Goal: Task Accomplishment & Management: Complete application form

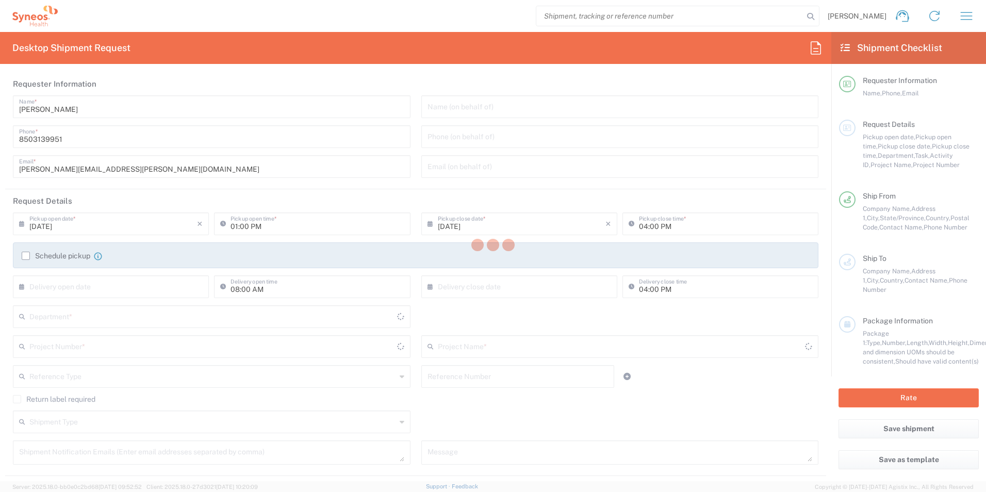
type input "3216"
type input "[US_STATE]"
type input "[GEOGRAPHIC_DATA]"
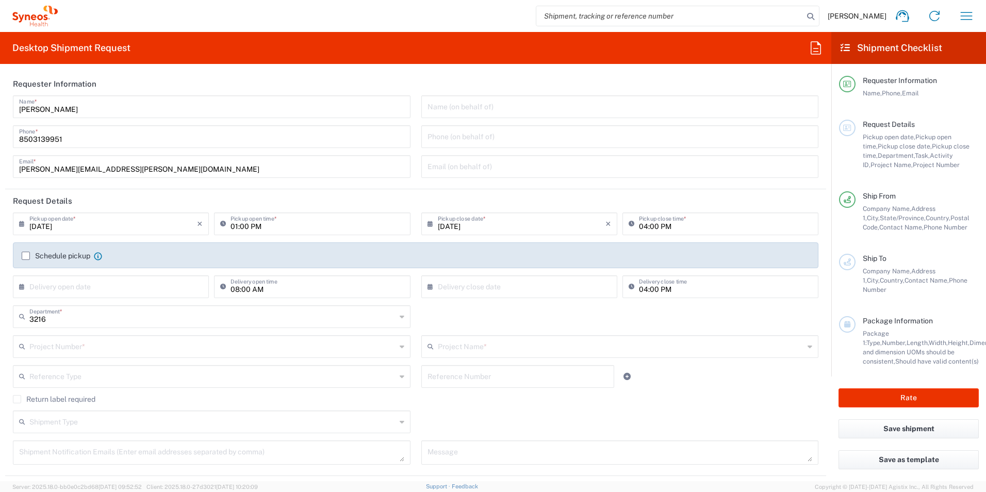
click at [101, 325] on div "3216 Department *" at bounding box center [212, 316] width 398 height 23
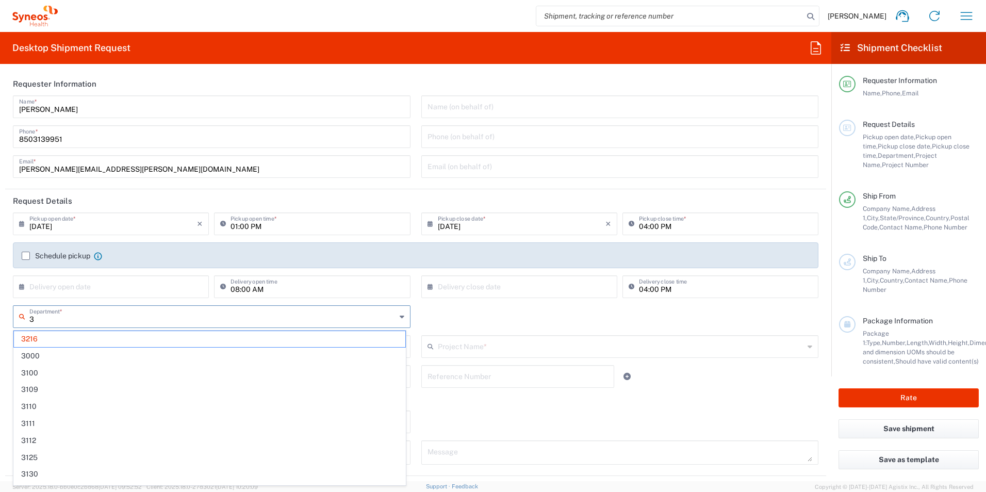
type input "31"
type input "[PERSON_NAME] Rsrch Grp ([GEOGRAPHIC_DATA]) In"
type input "3190"
click at [86, 340] on span "3190" at bounding box center [209, 339] width 391 height 16
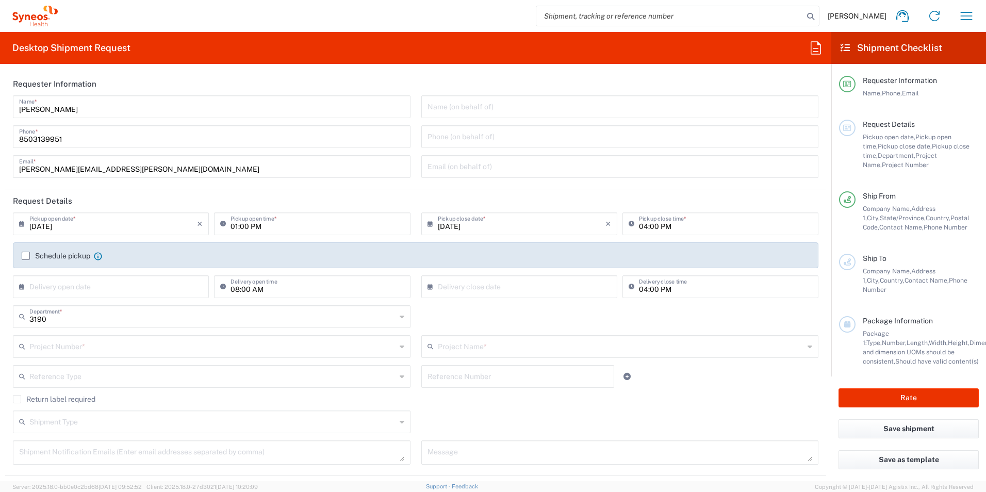
click at [87, 342] on input "text" at bounding box center [212, 346] width 367 height 18
type input "3"
type input "p"
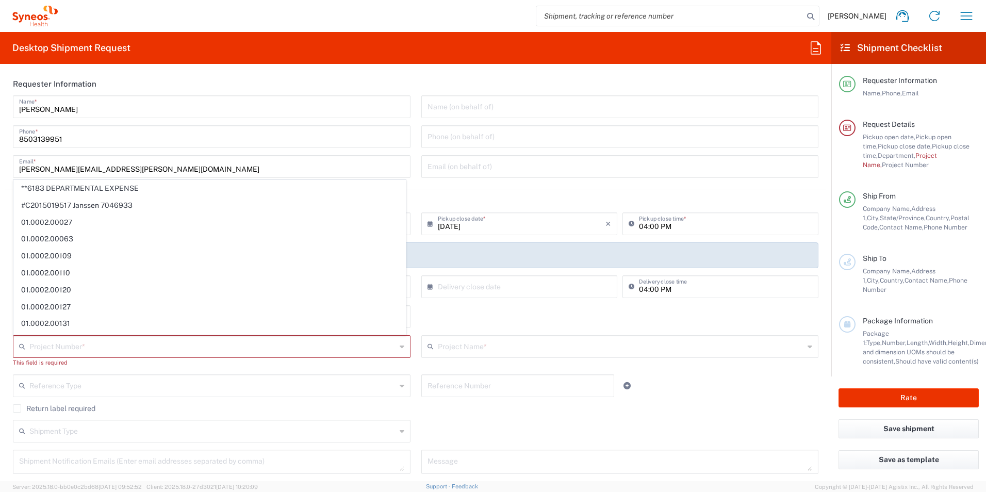
click at [125, 350] on input "text" at bounding box center [212, 346] width 367 height 18
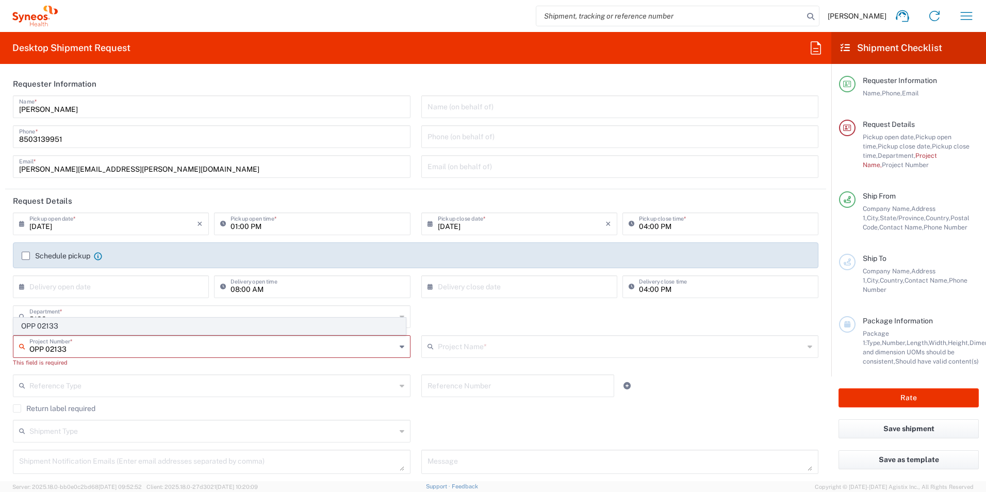
type input "OPP 02133"
click at [111, 327] on span "OPP 02133" at bounding box center [209, 326] width 391 height 16
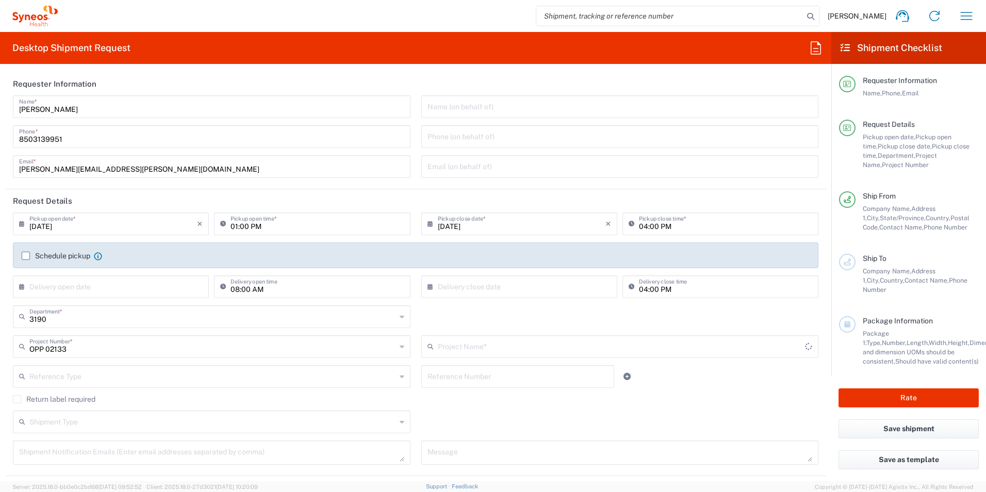
type input "802-PAS-003"
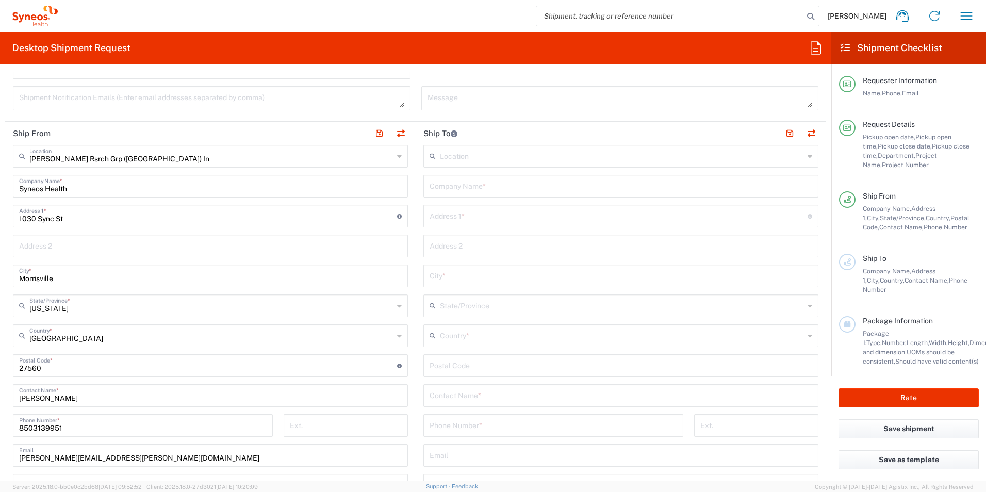
scroll to position [413, 0]
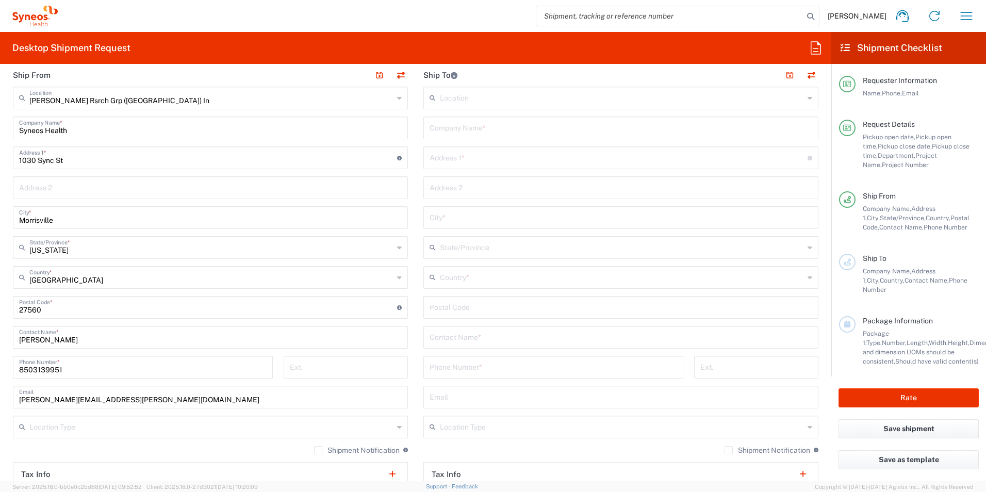
click at [498, 338] on input "text" at bounding box center [621, 336] width 383 height 18
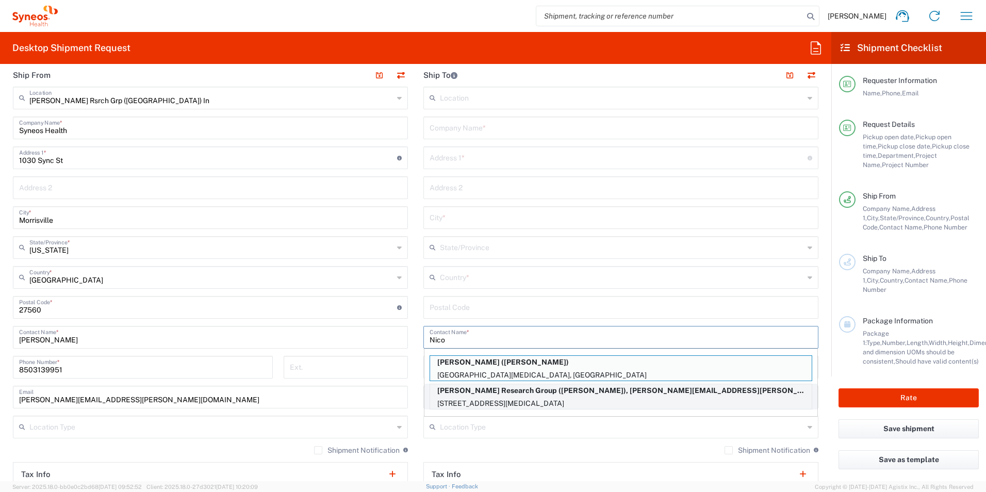
type input "Nico"
click at [577, 396] on p "[PERSON_NAME] Research Group ([PERSON_NAME]), [PERSON_NAME][EMAIL_ADDRESS][PERS…" at bounding box center [621, 390] width 382 height 13
type input "[PERSON_NAME] Research Group"
type input "[STREET_ADDRESS]"
type input "[MEDICAL_DATA]"
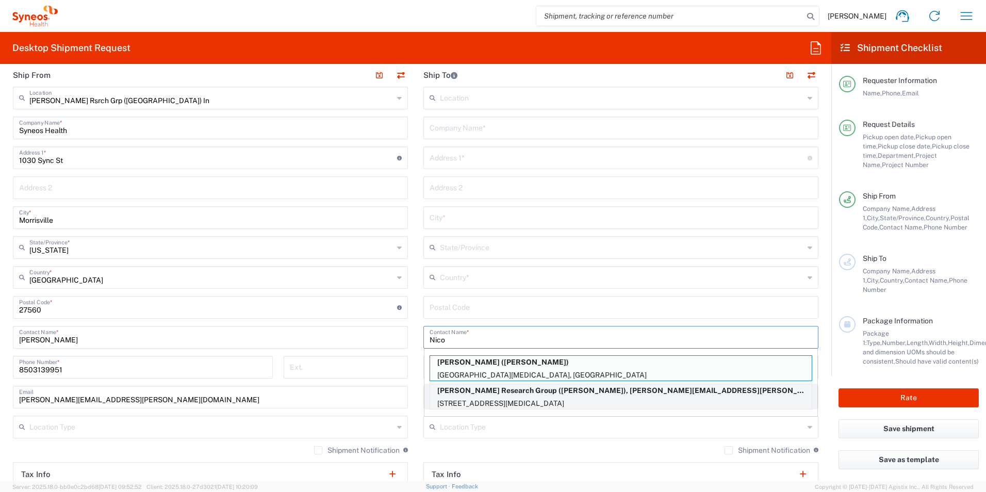
type input "[GEOGRAPHIC_DATA]"
type input "92860"
type input "[PERSON_NAME]"
type input "9096594380"
type input "[PERSON_NAME][EMAIL_ADDRESS][PERSON_NAME][DOMAIN_NAME]"
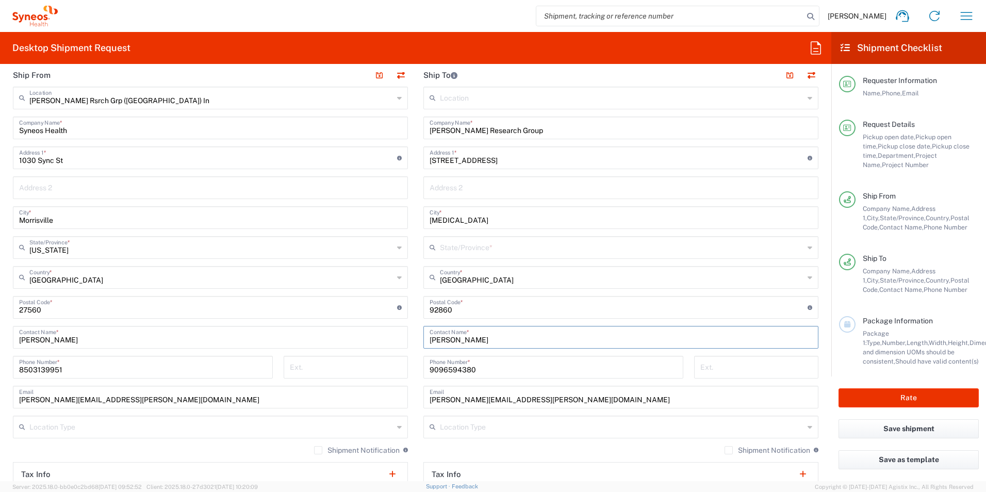
type input "[US_STATE]"
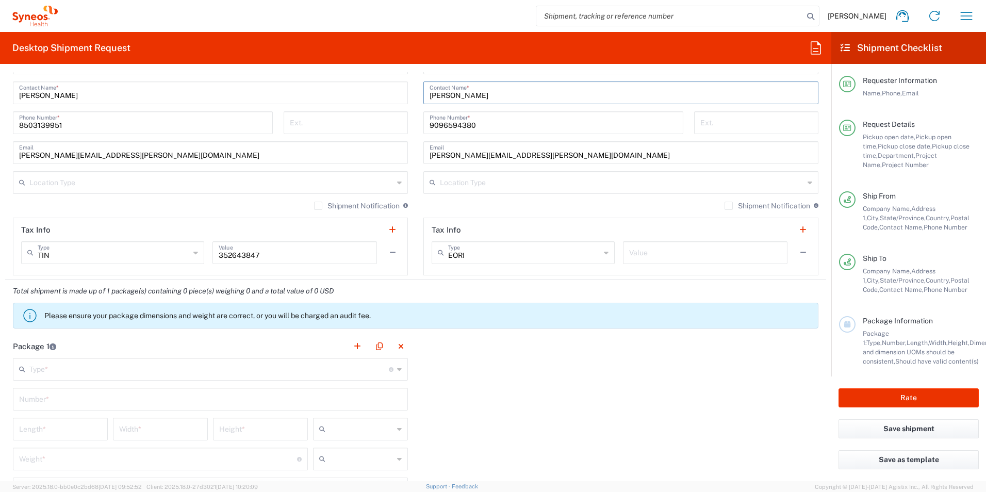
scroll to position [722, 0]
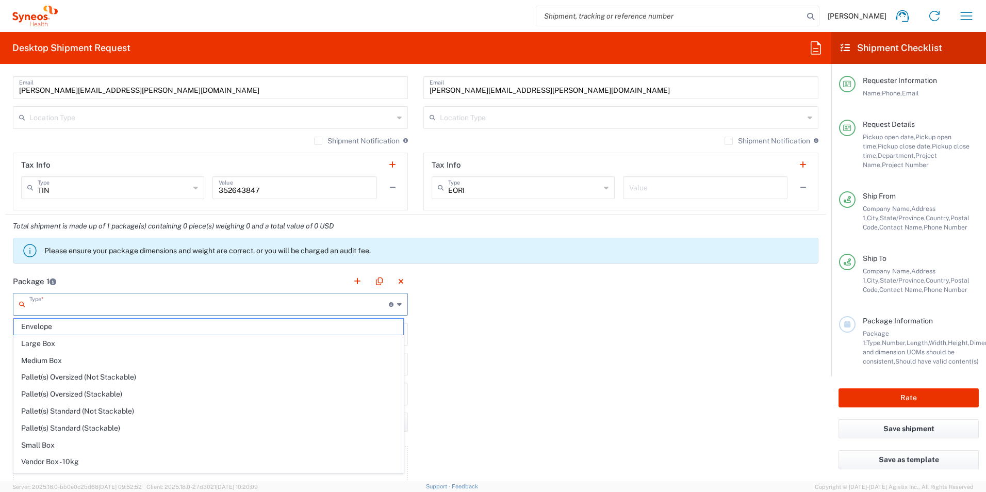
click at [215, 307] on input "text" at bounding box center [208, 303] width 359 height 18
click at [113, 325] on span "Envelope" at bounding box center [208, 327] width 389 height 16
type input "Envelope"
type input "1"
type input "9.5"
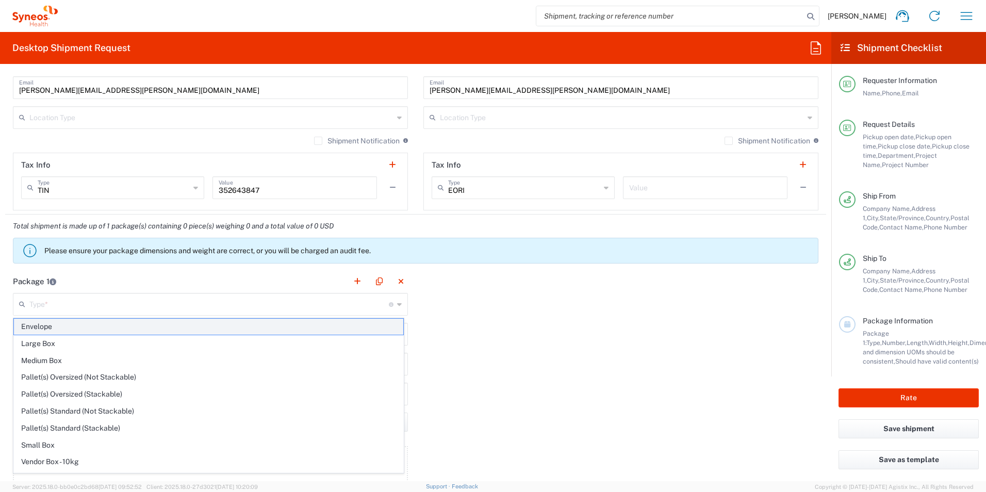
type input "12.5"
type input "0.25"
type input "in"
type input "0.45"
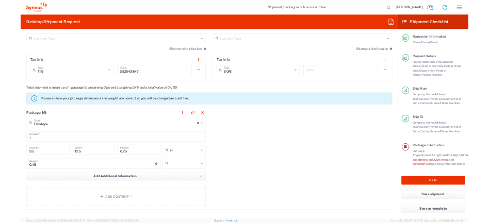
scroll to position [774, 0]
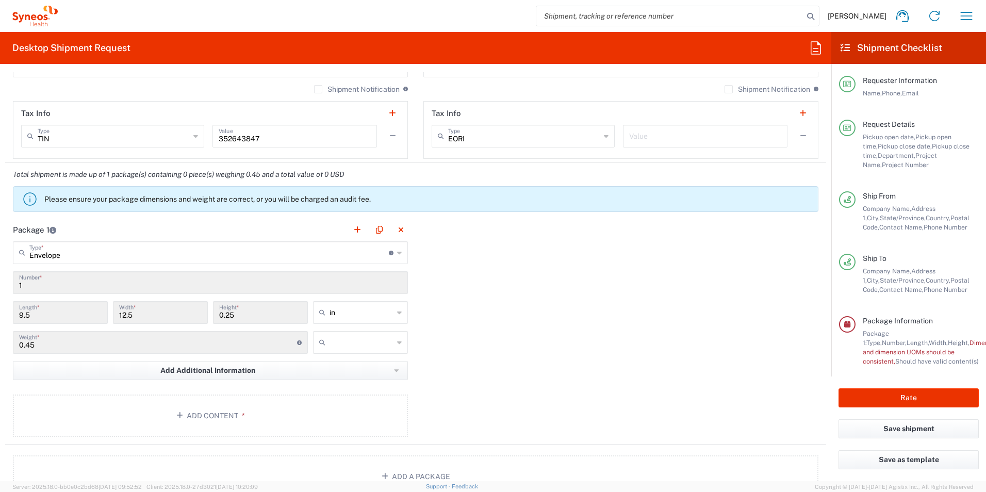
click at [362, 341] on input "text" at bounding box center [362, 342] width 64 height 17
click at [345, 379] on span "lbs" at bounding box center [357, 382] width 92 height 16
type input "lbs"
click at [307, 401] on button "Add Content *" at bounding box center [210, 416] width 395 height 42
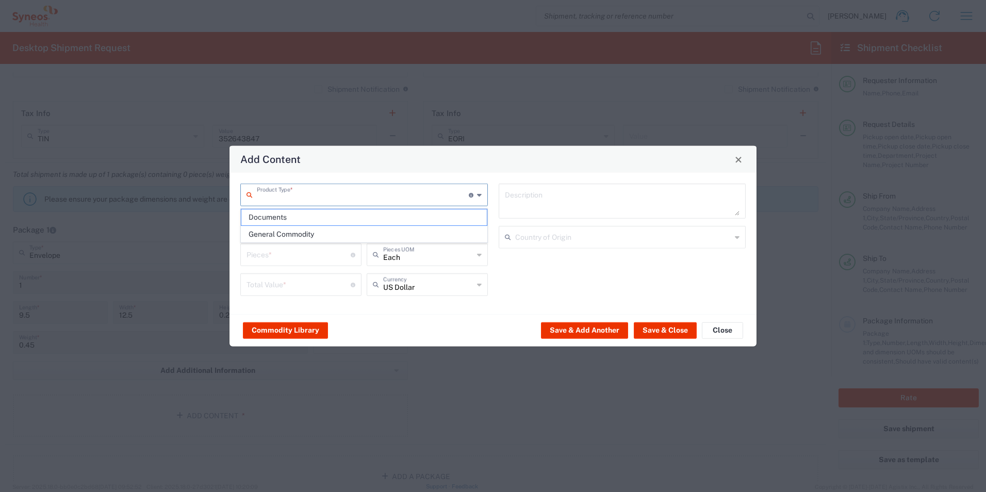
click at [307, 193] on input "text" at bounding box center [363, 194] width 212 height 18
click at [310, 234] on span "General Commodity" at bounding box center [363, 234] width 245 height 16
type input "General Commodity"
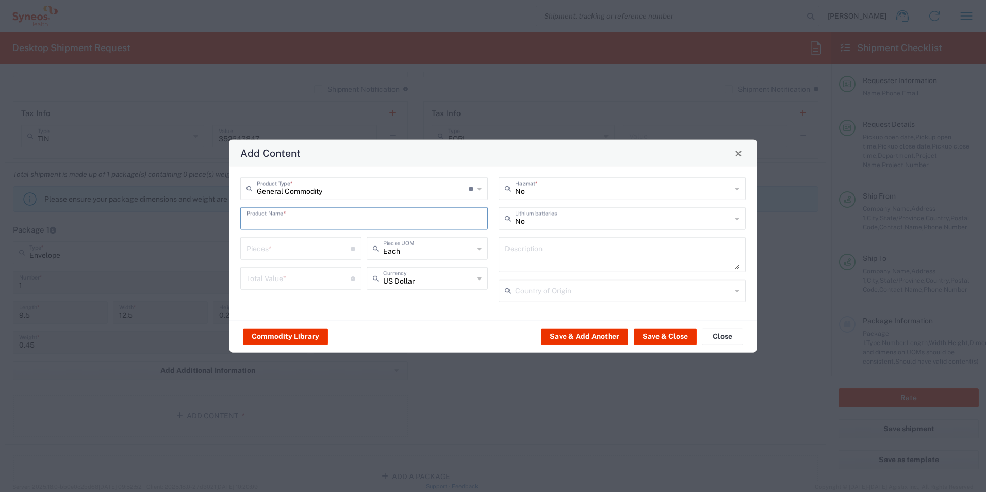
click at [310, 223] on input "text" at bounding box center [364, 218] width 235 height 18
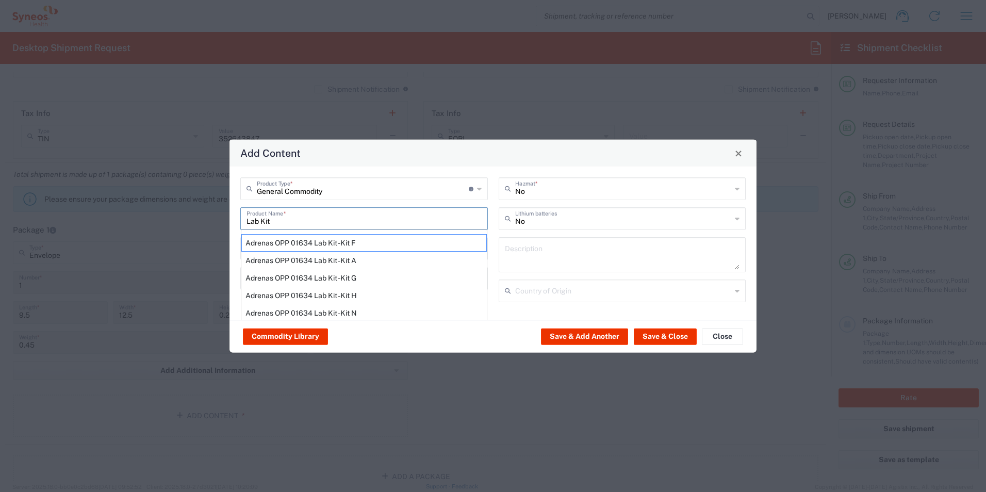
type input "Lab Kit"
click at [505, 337] on div "Commodity Library Save & Add Another Save & Close Close" at bounding box center [493, 336] width 527 height 32
click at [568, 251] on textarea at bounding box center [622, 254] width 235 height 29
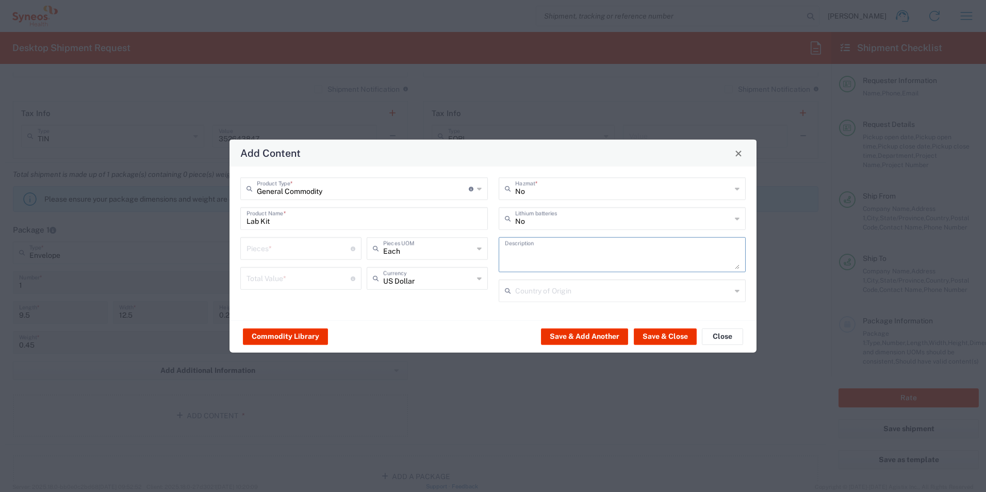
click at [341, 243] on input "number" at bounding box center [299, 248] width 104 height 18
type input "1"
click at [296, 267] on div "Total Value * Total value of all the pieces" at bounding box center [300, 278] width 121 height 23
type input "20"
click at [682, 329] on button "Save & Close" at bounding box center [665, 336] width 63 height 17
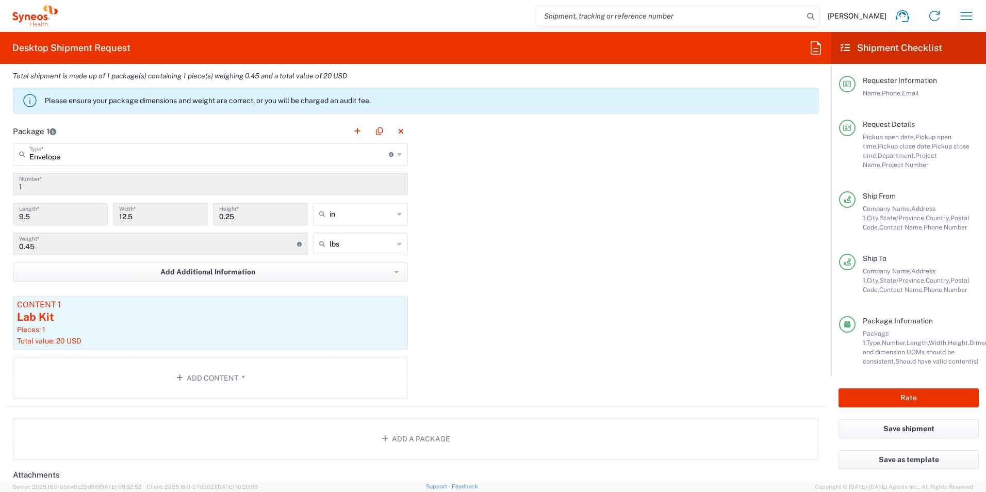
scroll to position [843, 0]
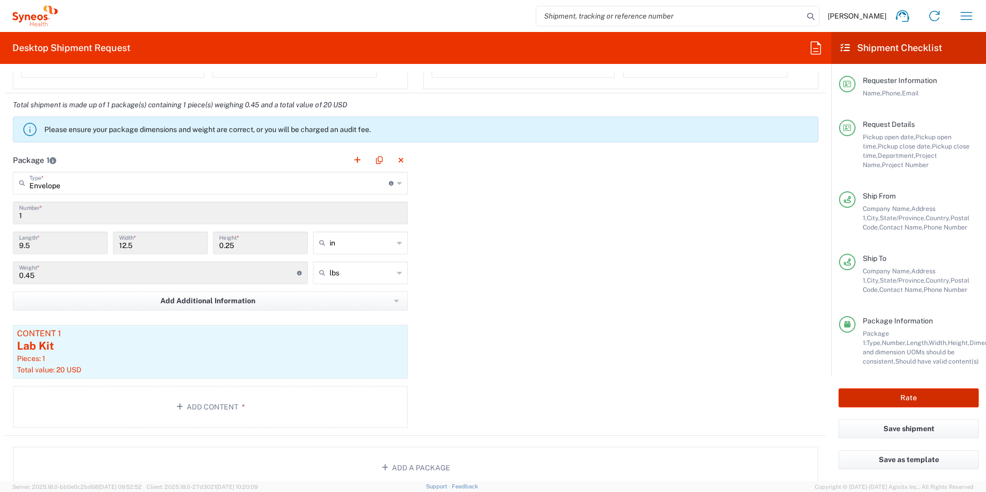
click at [923, 403] on button "Rate" at bounding box center [909, 397] width 140 height 19
type input "OPP 02133"
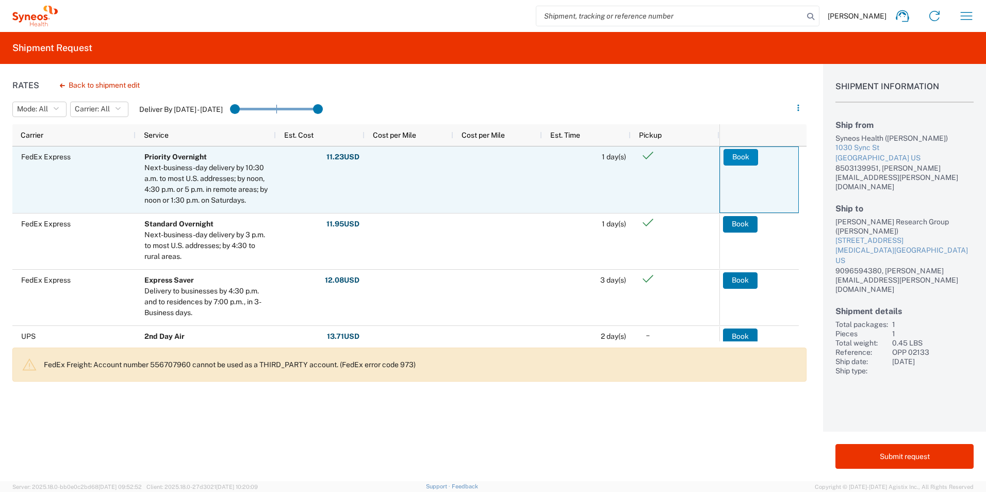
click at [748, 158] on button "Book" at bounding box center [741, 157] width 35 height 17
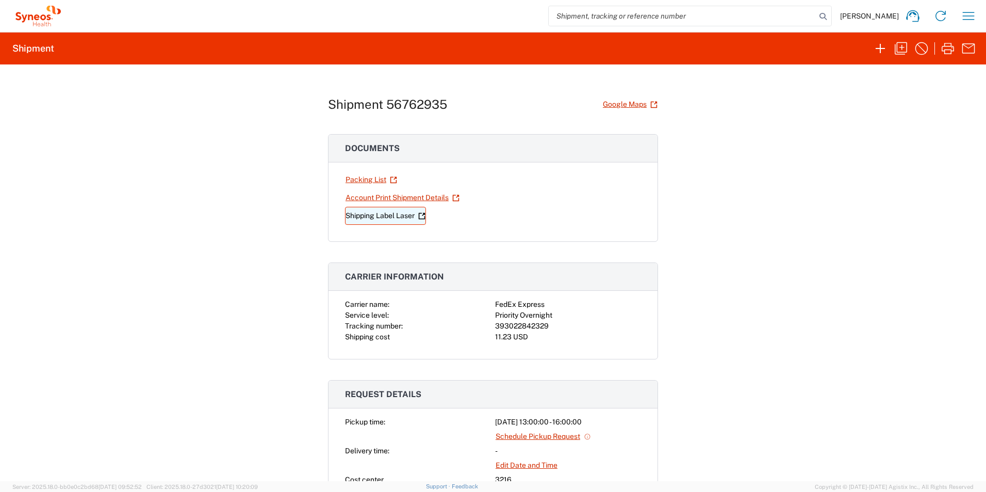
click at [366, 224] on link "Shipping Label Laser" at bounding box center [385, 216] width 81 height 18
